Goal: Task Accomplishment & Management: Use online tool/utility

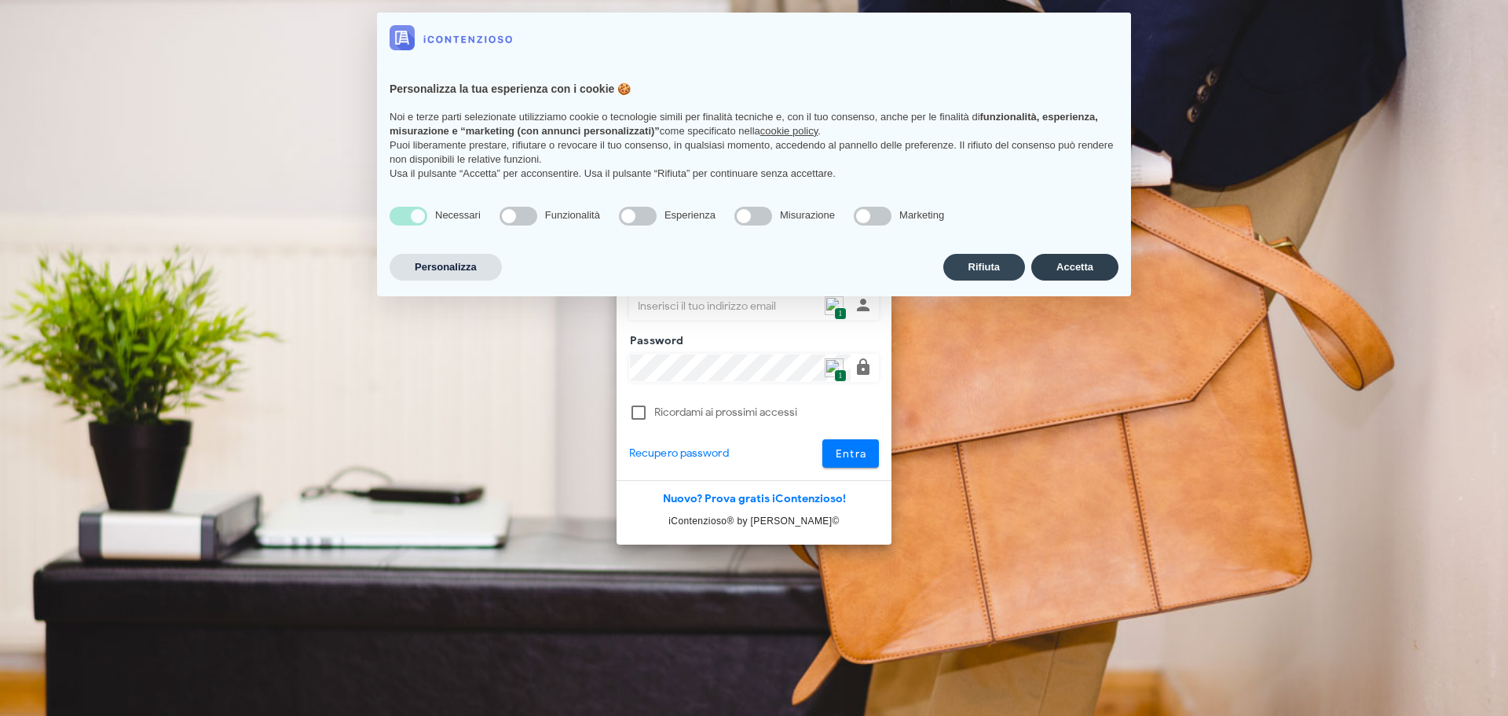
click at [1061, 267] on button "Accetta" at bounding box center [1074, 267] width 87 height 27
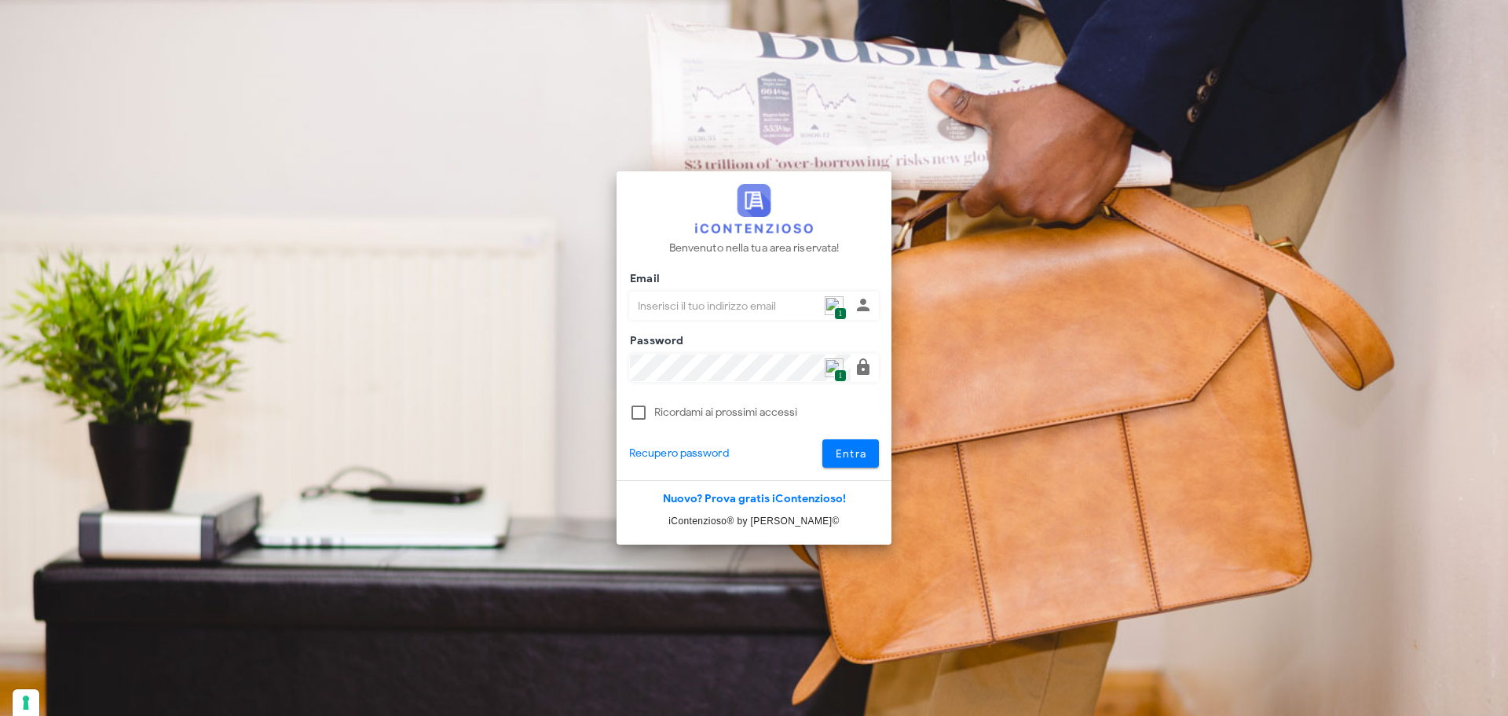
click at [843, 303] on img at bounding box center [834, 305] width 19 height 19
type input "[PERSON_NAME][EMAIL_ADDRESS][DOMAIN_NAME]"
click at [850, 456] on span "Entra" at bounding box center [851, 453] width 32 height 13
